Goal: Task Accomplishment & Management: Manage account settings

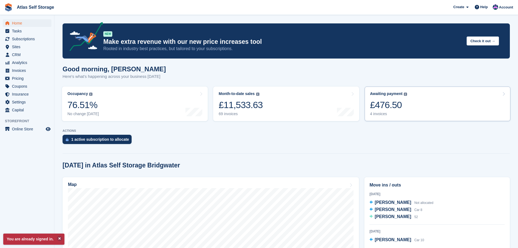
click at [382, 113] on div "4 invoices" at bounding box center [388, 113] width 37 height 5
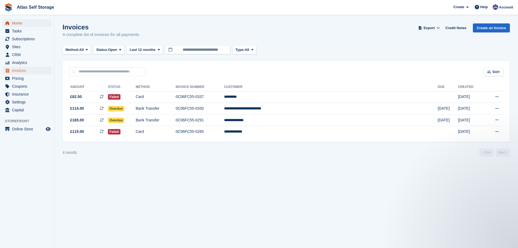
click at [18, 22] on span "Home" at bounding box center [28, 23] width 33 height 8
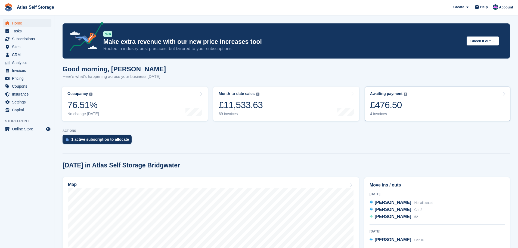
click at [377, 115] on div "4 invoices" at bounding box center [388, 113] width 37 height 5
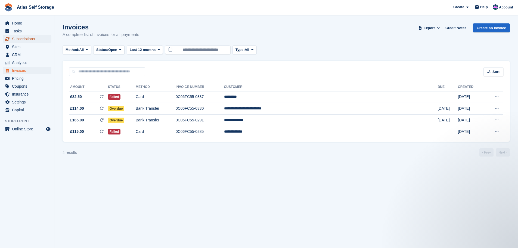
click at [28, 38] on span "Subscriptions" at bounding box center [28, 39] width 33 height 8
